Goal: Information Seeking & Learning: Learn about a topic

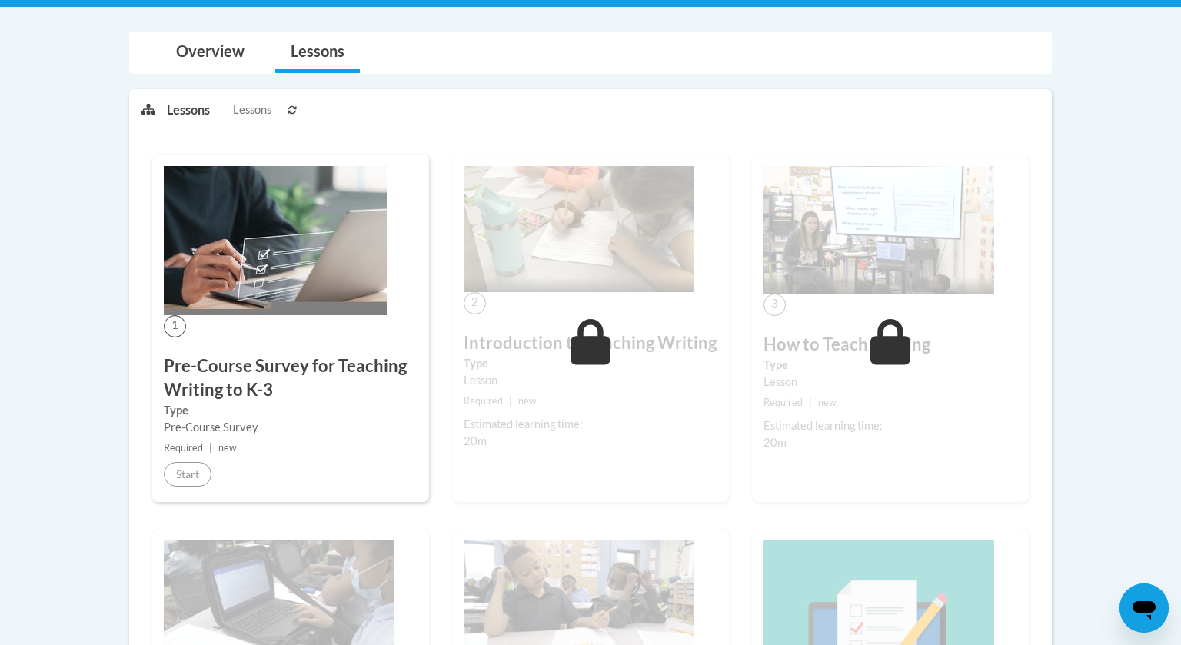
scroll to position [326, 0]
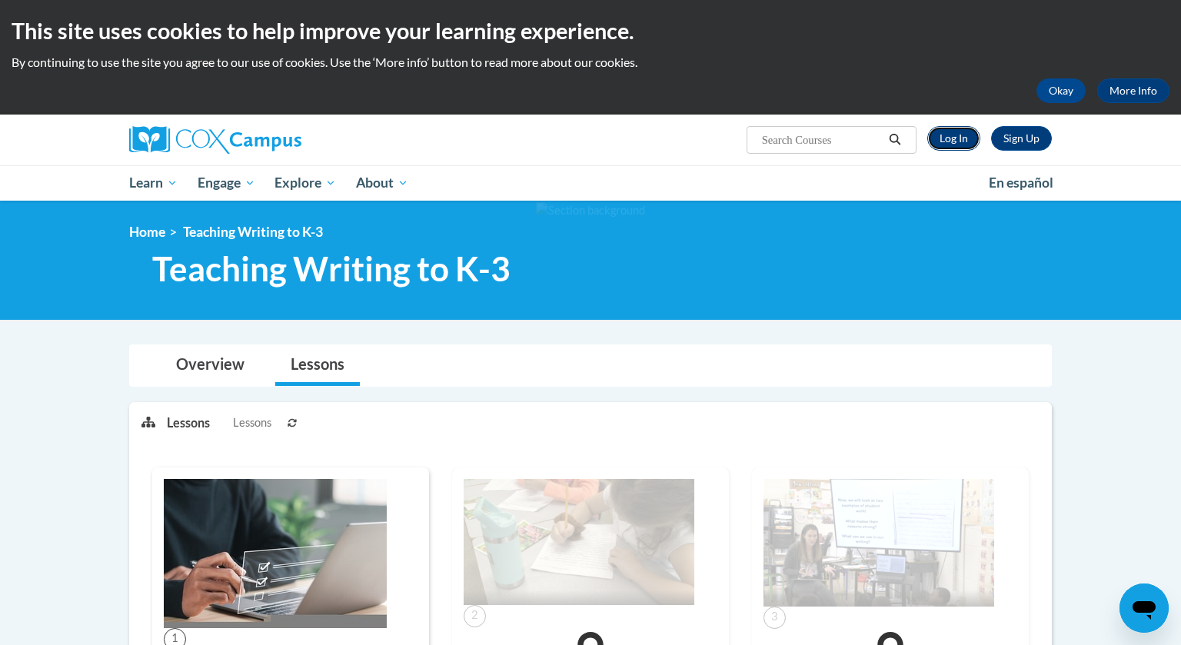
click at [961, 132] on link "Log In" at bounding box center [953, 138] width 53 height 25
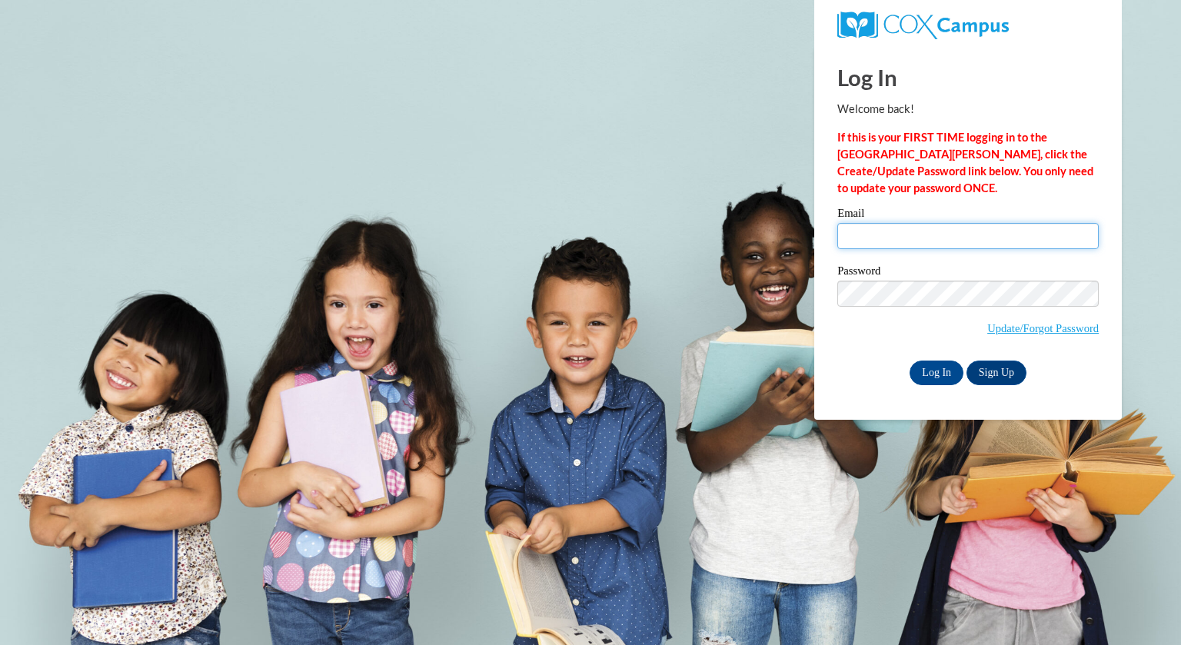
click at [895, 226] on input "Email" at bounding box center [967, 236] width 261 height 26
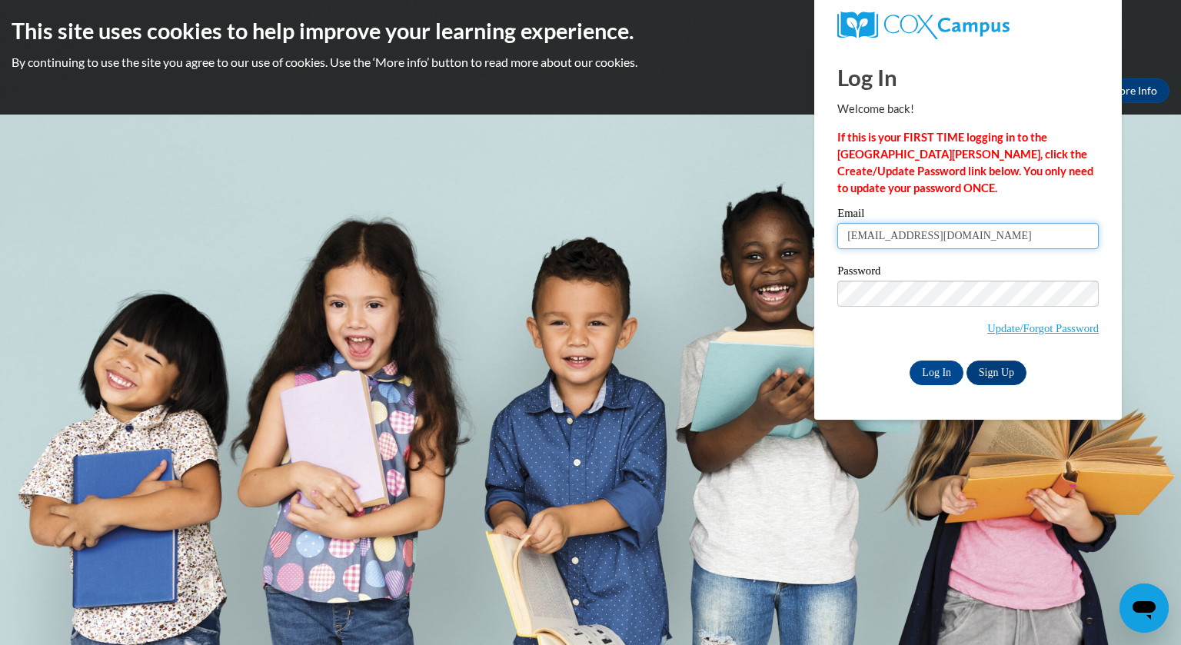
type input "RRomens@greenfield.k12.wi.us"
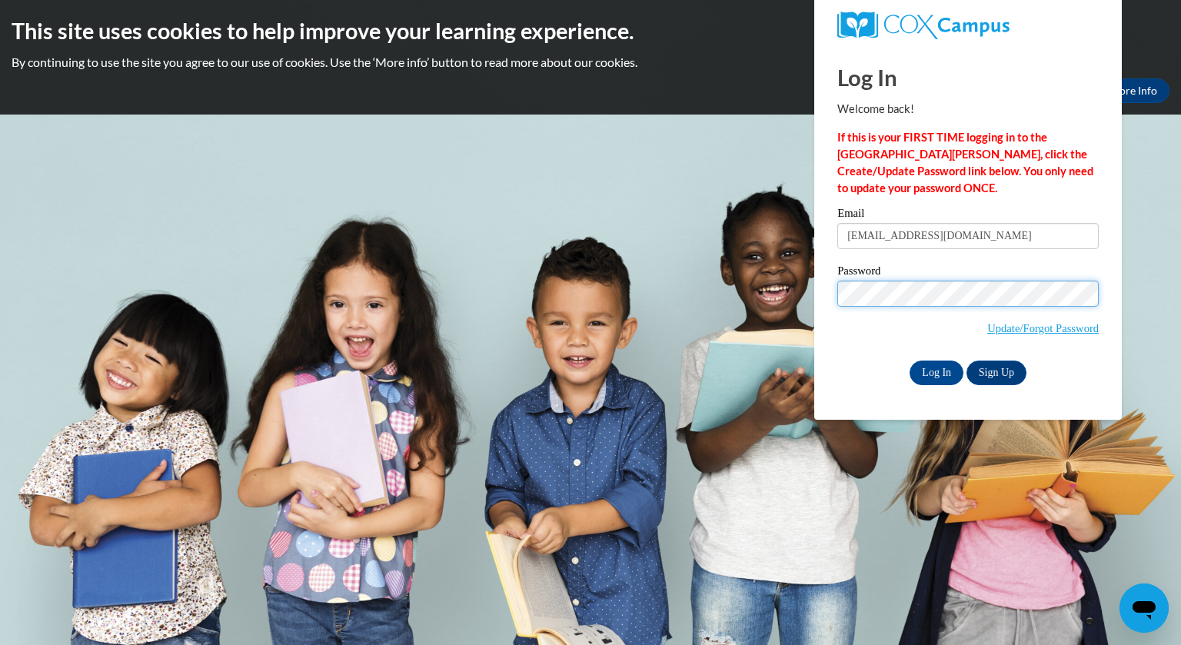
click at [909, 360] on input "Log In" at bounding box center [936, 372] width 54 height 25
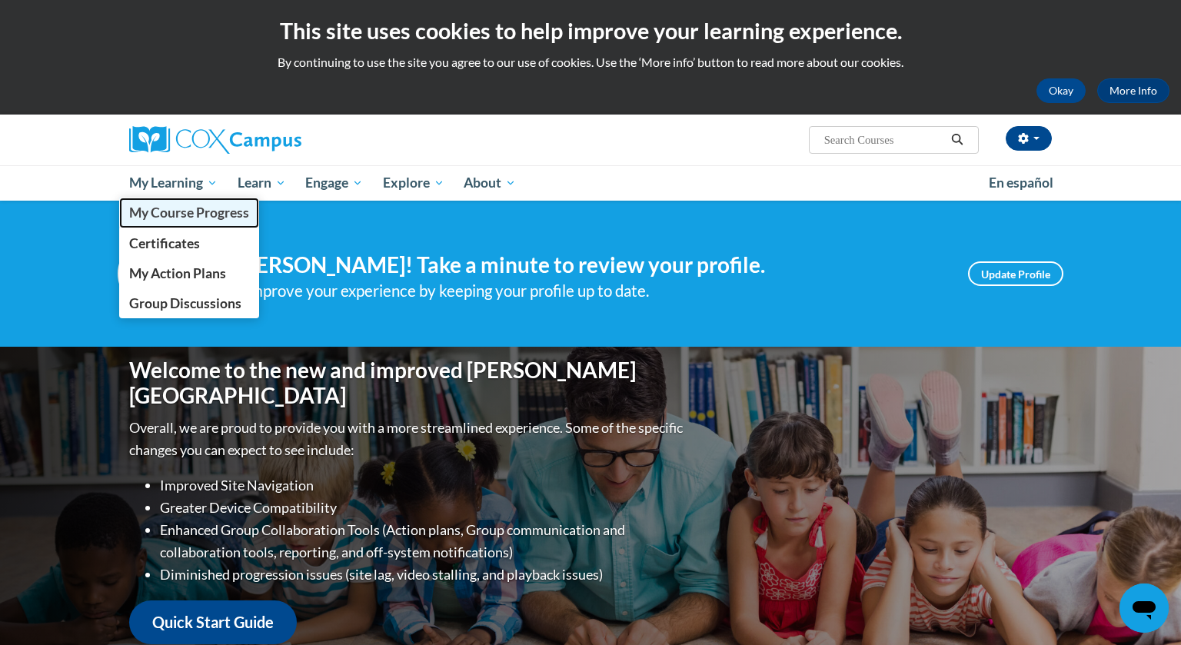
click at [207, 212] on span "My Course Progress" at bounding box center [189, 212] width 120 height 16
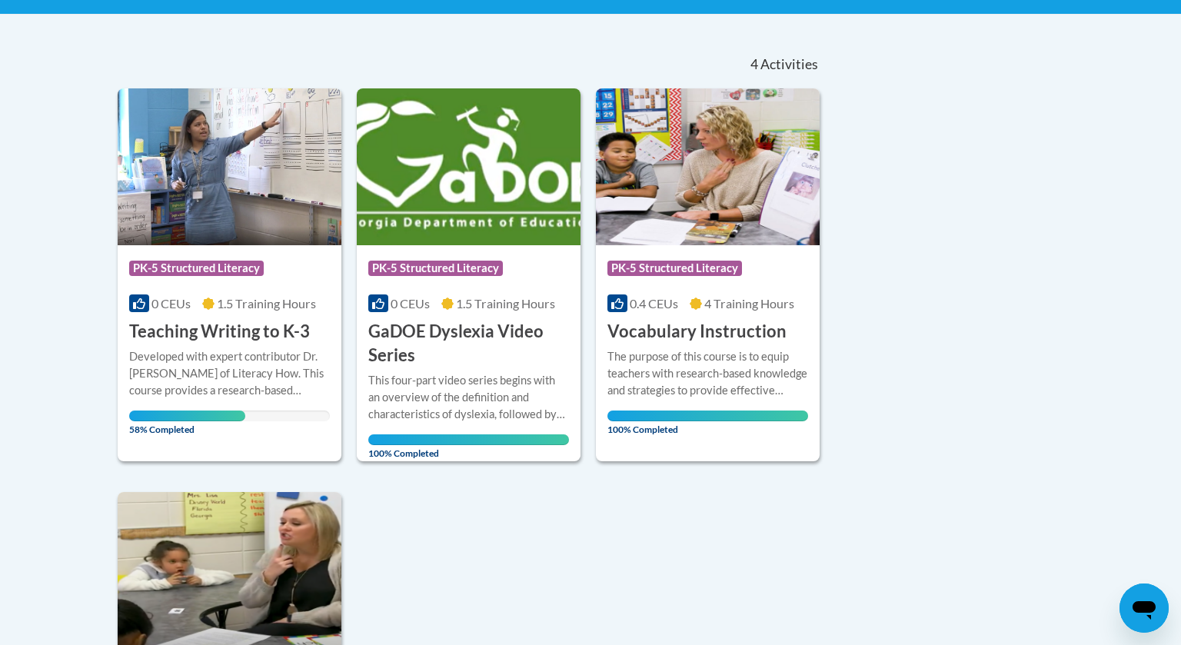
scroll to position [303, 0]
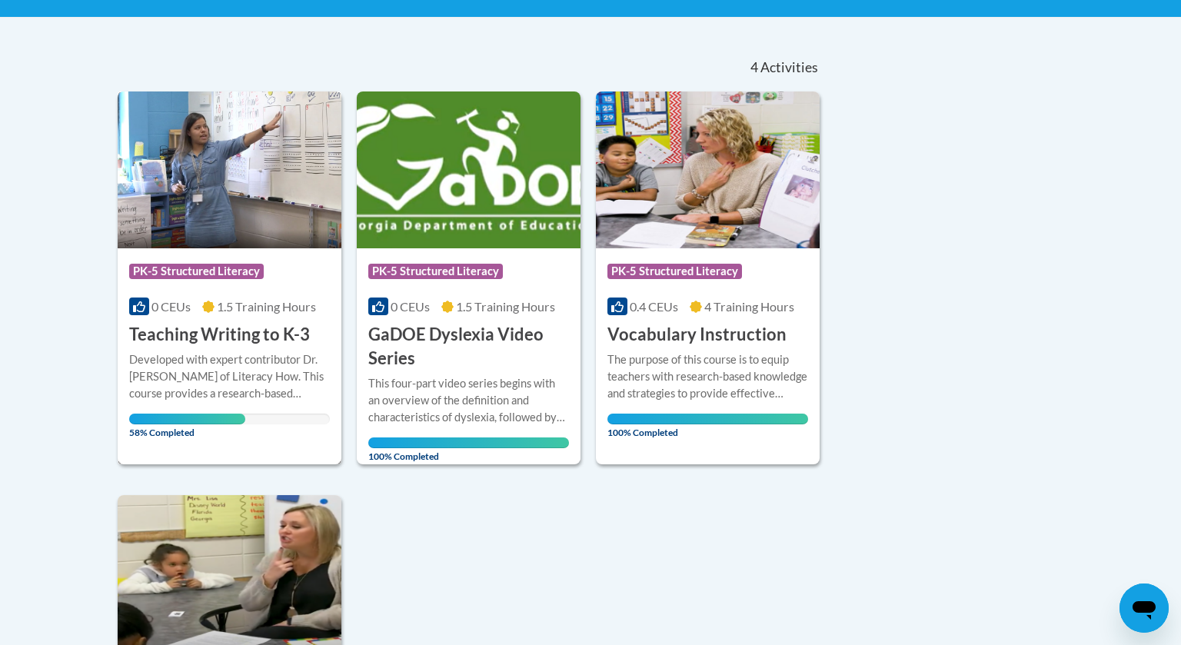
click at [187, 182] on img at bounding box center [230, 169] width 224 height 157
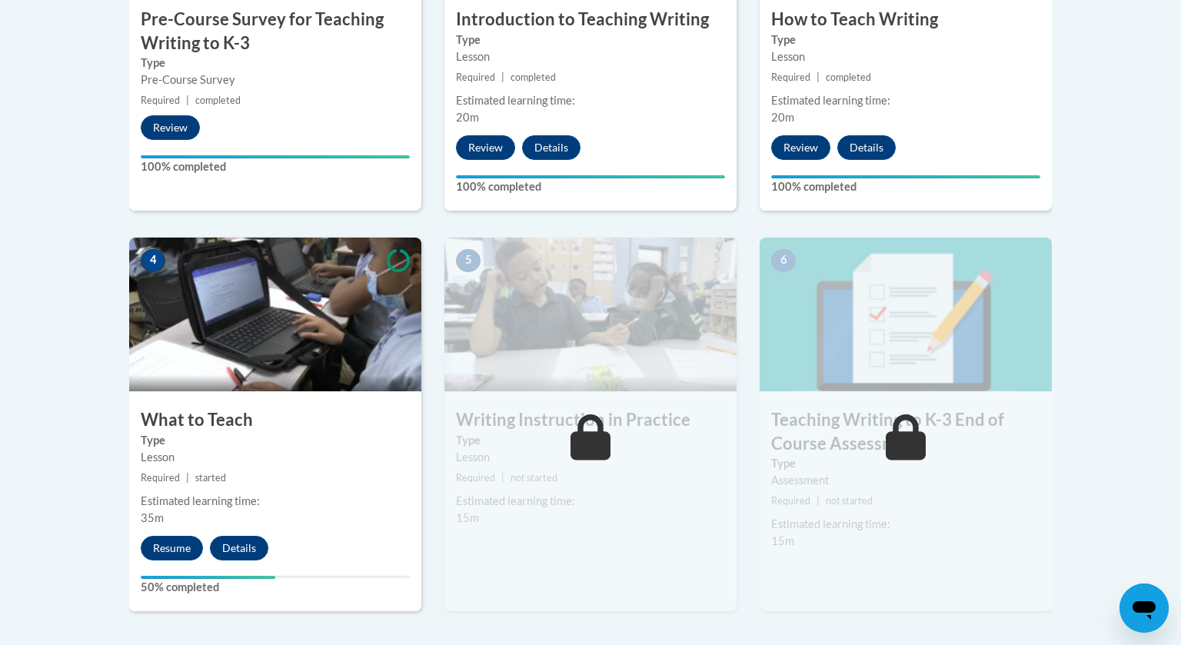
scroll to position [694, 0]
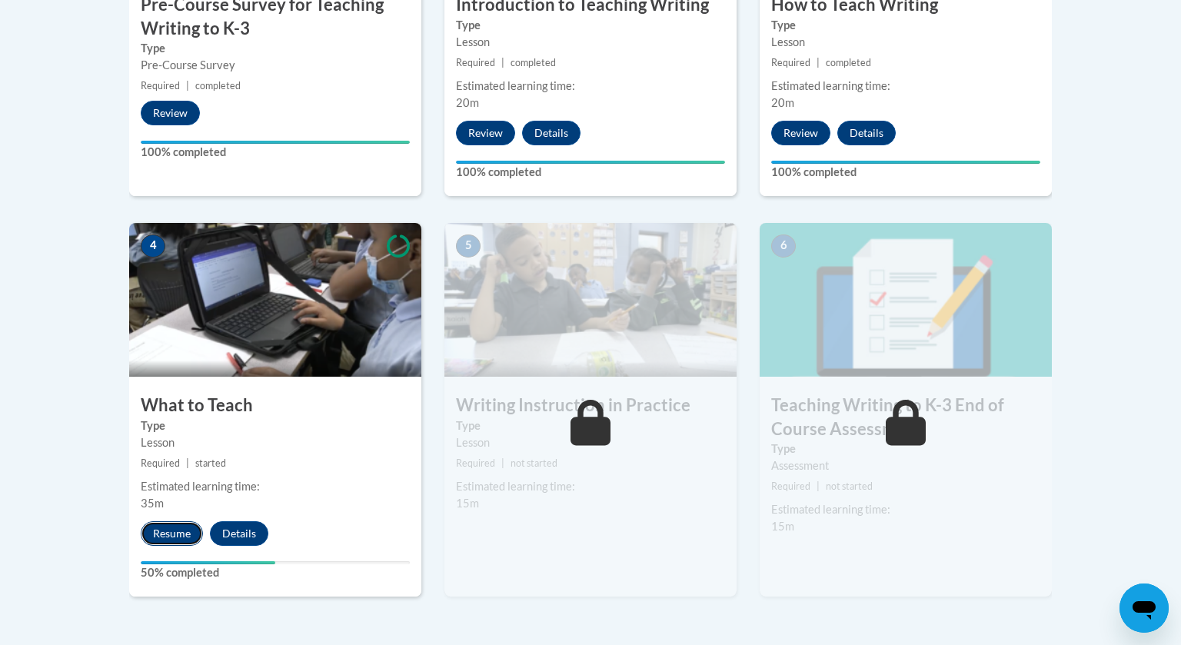
click at [173, 525] on button "Resume" at bounding box center [172, 533] width 62 height 25
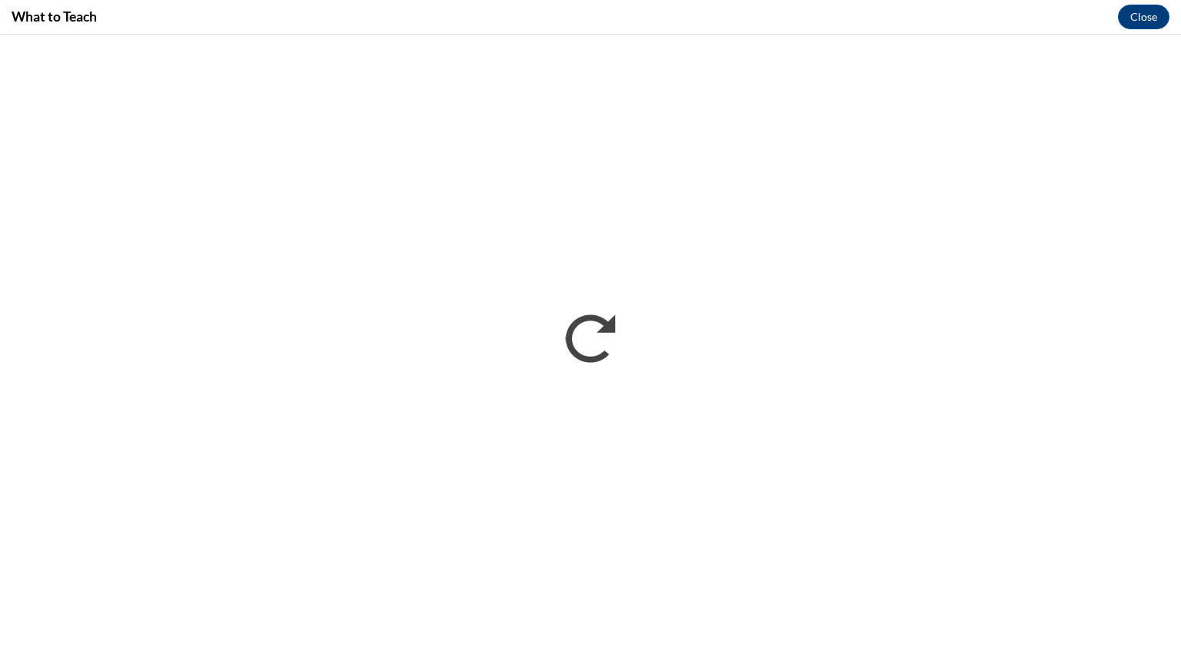
scroll to position [0, 0]
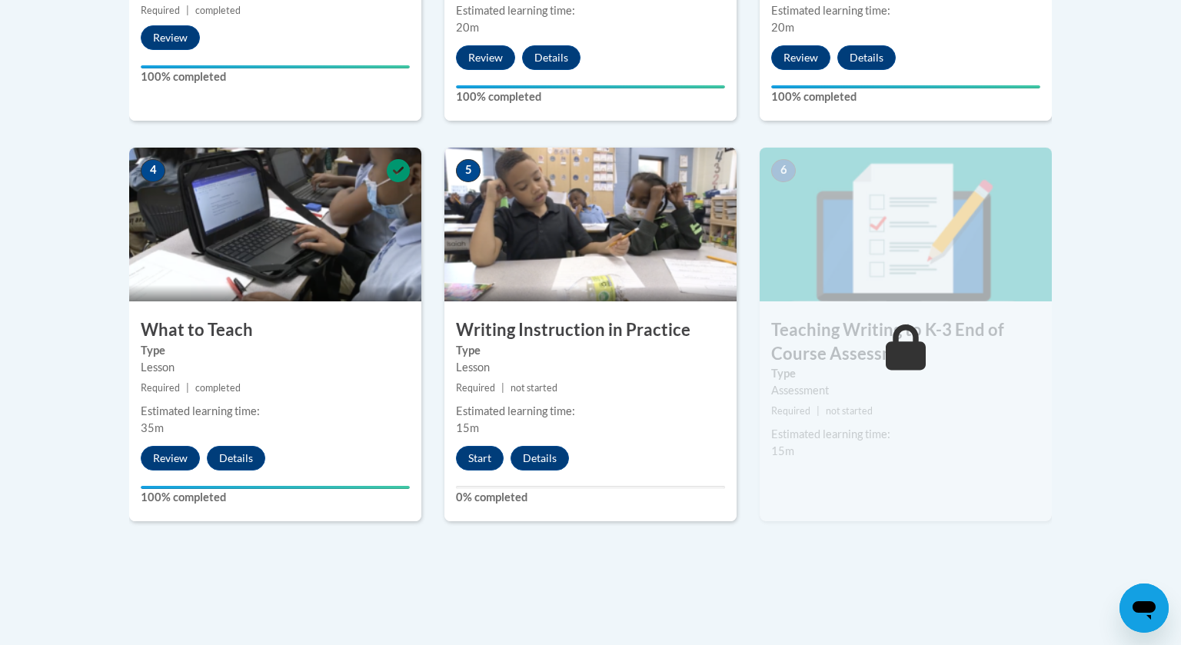
scroll to position [1038, 0]
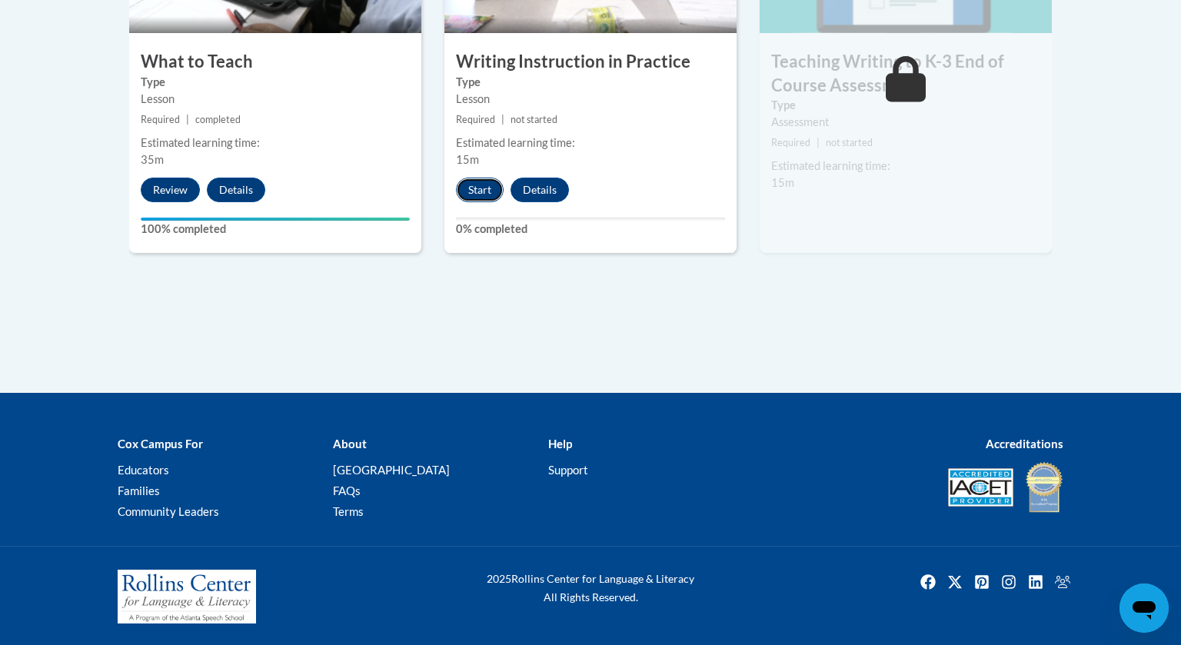
click at [478, 184] on button "Start" at bounding box center [480, 190] width 48 height 25
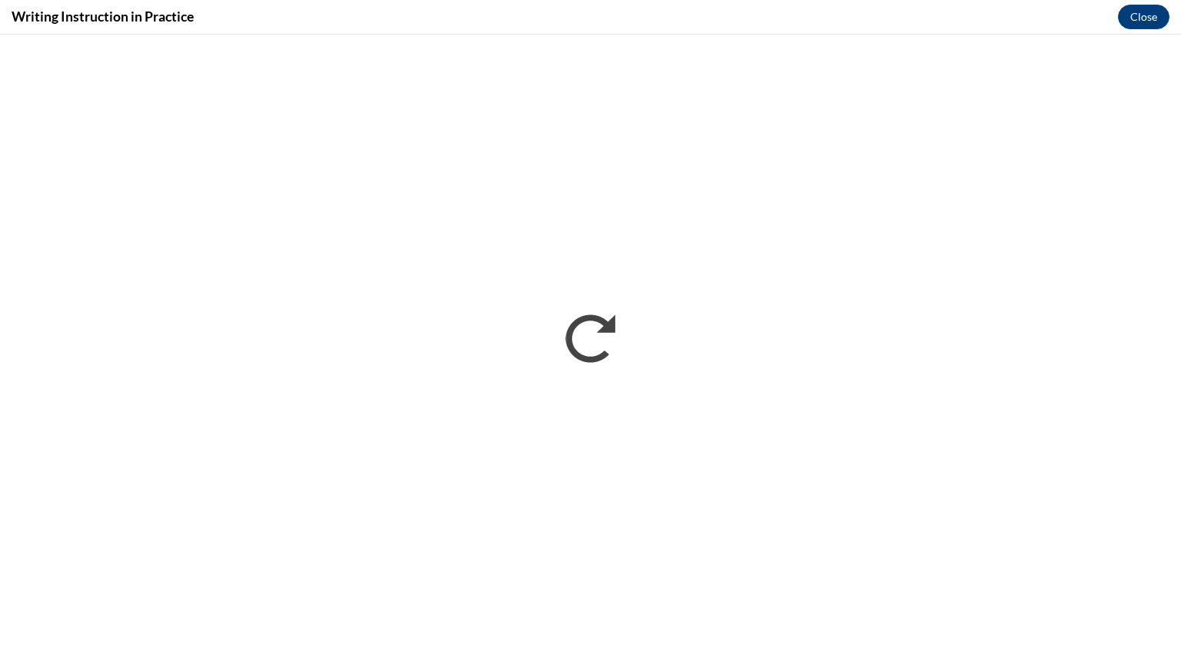
scroll to position [0, 0]
